Goal: Transaction & Acquisition: Book appointment/travel/reservation

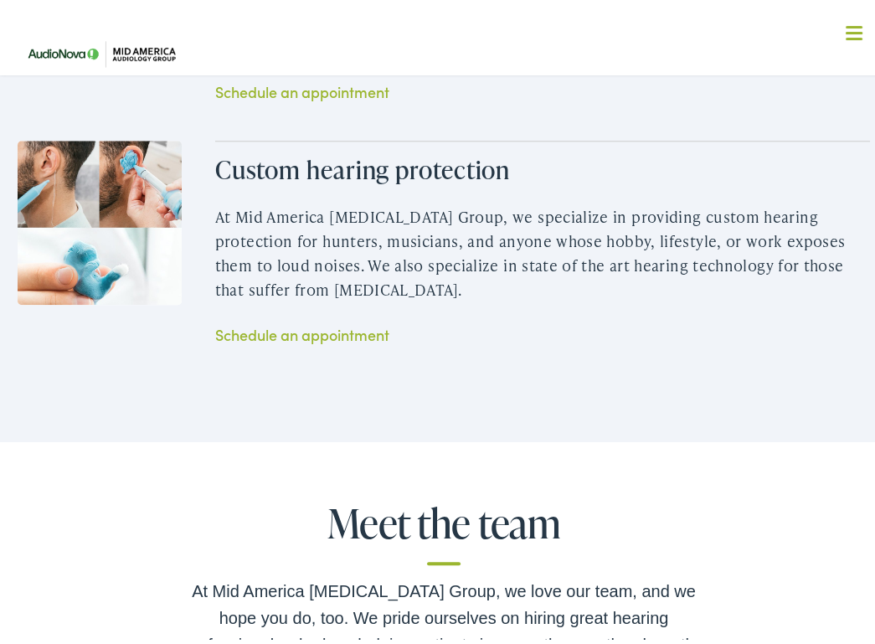
scroll to position [2762, 0]
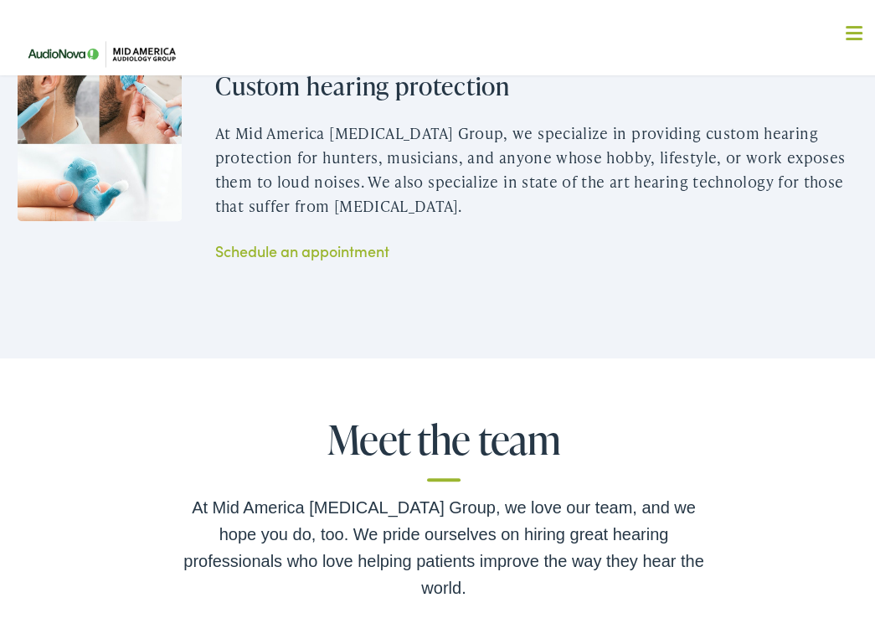
click at [326, 257] on link "Schedule an appointment" at bounding box center [302, 246] width 174 height 21
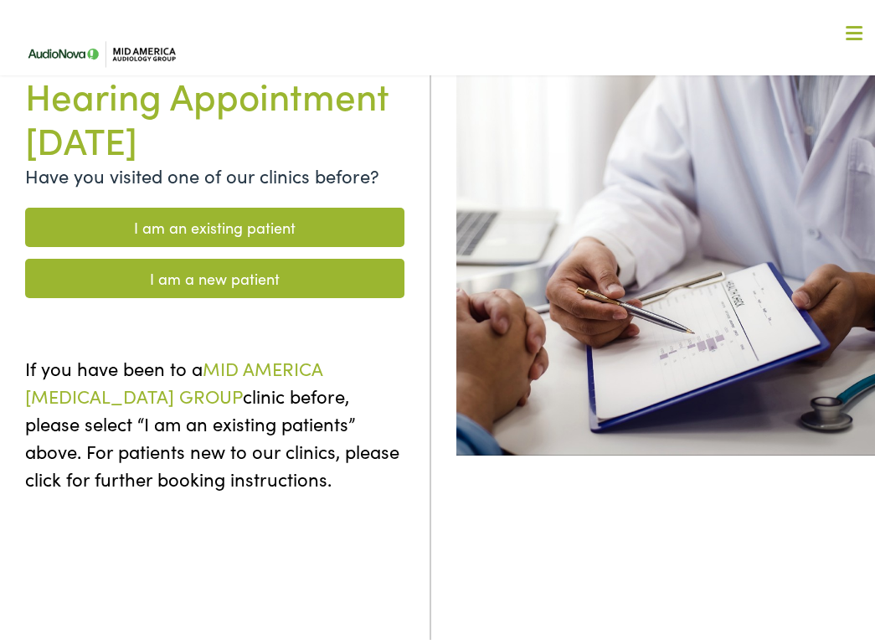
scroll to position [251, 0]
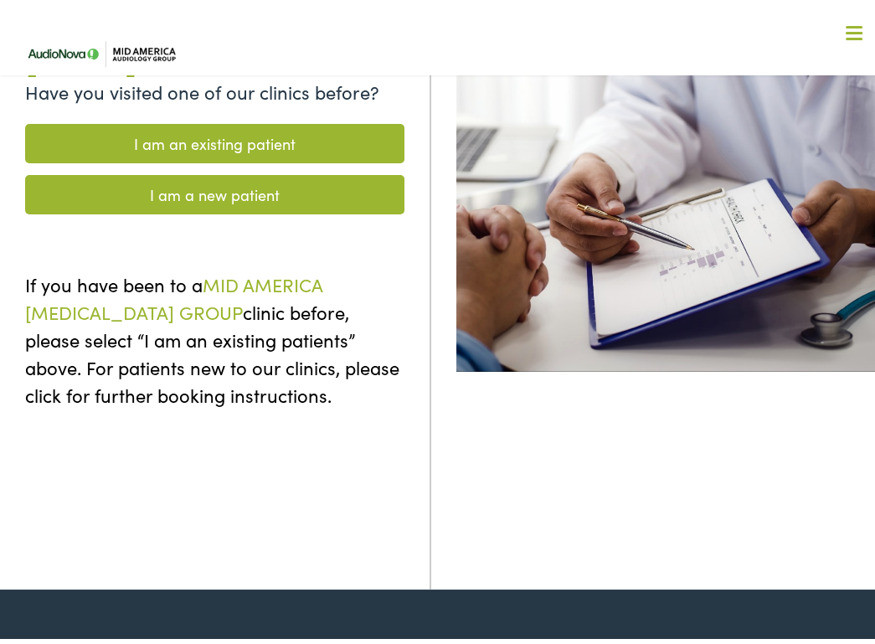
click at [228, 191] on link "I am a new patient" at bounding box center [214, 190] width 379 height 39
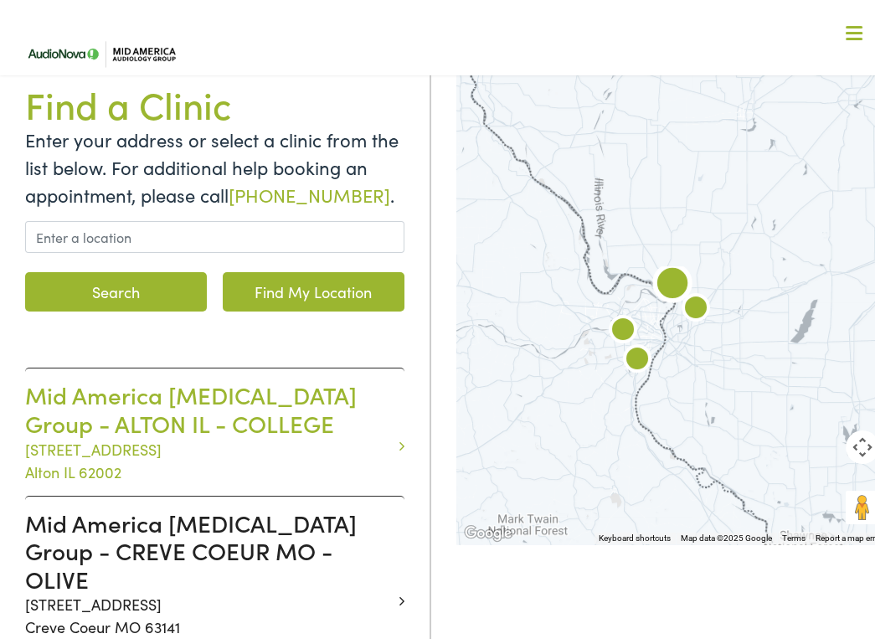
scroll to position [251, 0]
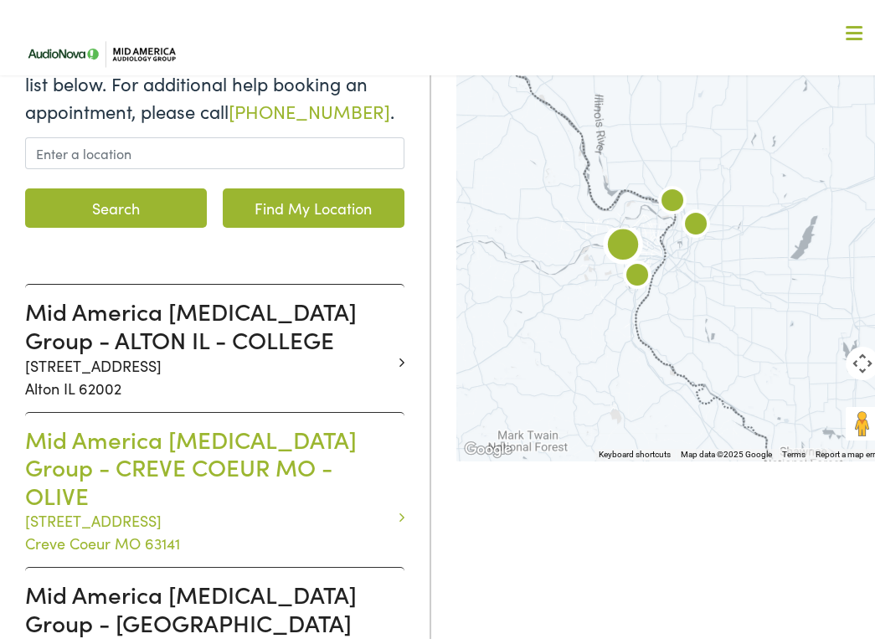
click at [198, 449] on h3 "Mid America [MEDICAL_DATA] Group - CREVE COEUR MO - OLIVE" at bounding box center [208, 463] width 367 height 85
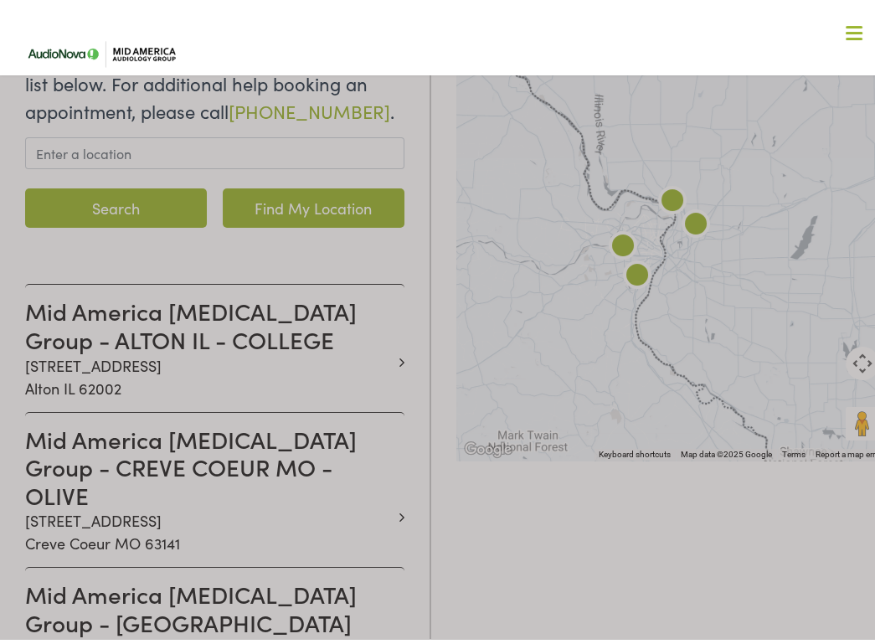
scroll to position [84, 0]
